Goal: Find specific page/section: Find specific page/section

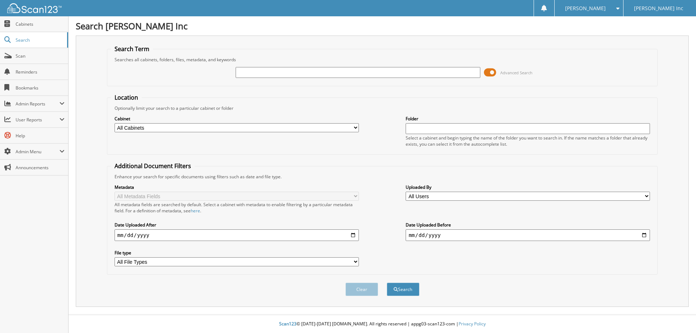
click at [267, 75] on input "text" at bounding box center [357, 72] width 244 height 11
type input "608972"
click at [387, 283] on button "Search" at bounding box center [403, 289] width 33 height 13
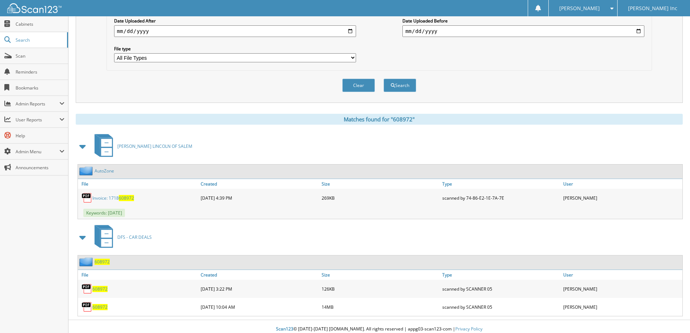
scroll to position [209, 0]
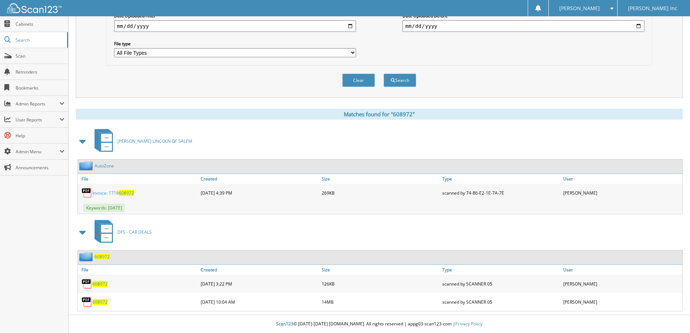
click at [120, 193] on span "608972" at bounding box center [126, 193] width 15 height 6
click at [218, 304] on div "[DATE] 10:04 AM" at bounding box center [259, 302] width 121 height 14
click at [100, 302] on span "608972" at bounding box center [99, 302] width 15 height 6
click at [26, 57] on span "Scan" at bounding box center [40, 56] width 49 height 6
